Goal: Find specific fact: Find specific fact

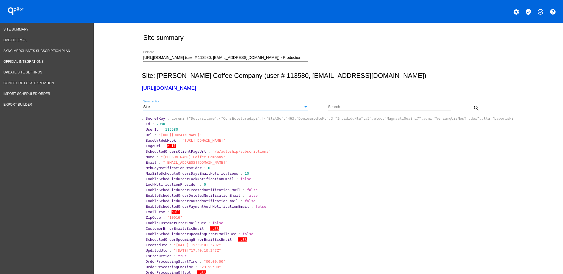
click at [283, 106] on div "Site" at bounding box center [223, 107] width 160 height 4
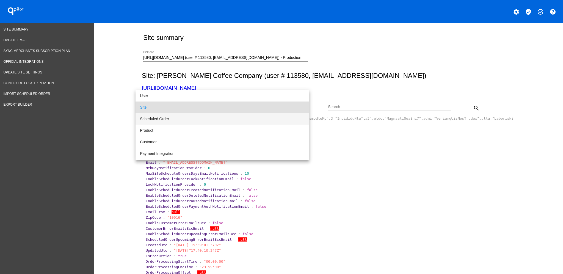
click at [259, 118] on span "Scheduled Order" at bounding box center [222, 119] width 165 height 12
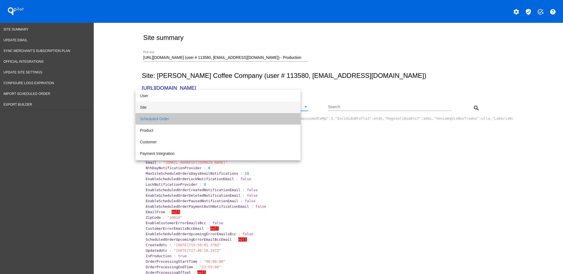
click at [357, 108] on input "Search" at bounding box center [389, 107] width 123 height 4
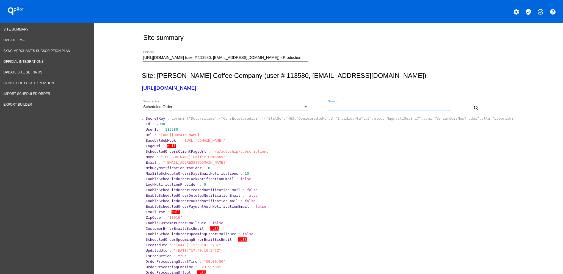
paste input "1032393"
type input "1032393"
click at [471, 106] on button "search" at bounding box center [476, 107] width 11 height 11
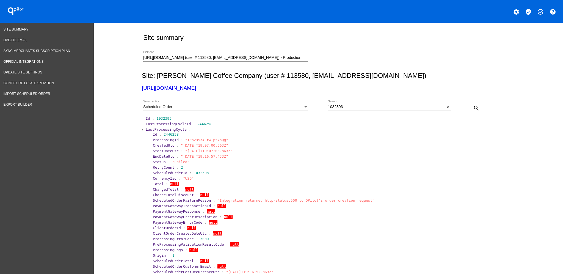
click at [155, 129] on span "LastProcessingCycle" at bounding box center [166, 129] width 41 height 4
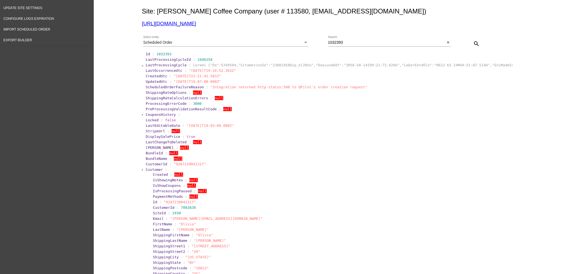
scroll to position [110, 0]
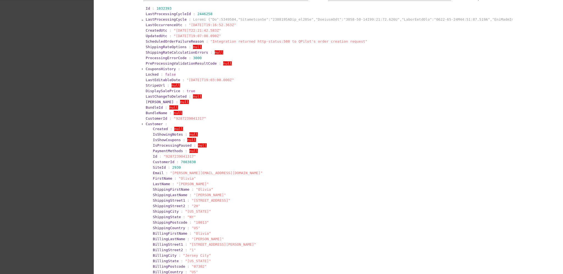
click at [153, 124] on span "Customer" at bounding box center [154, 124] width 17 height 4
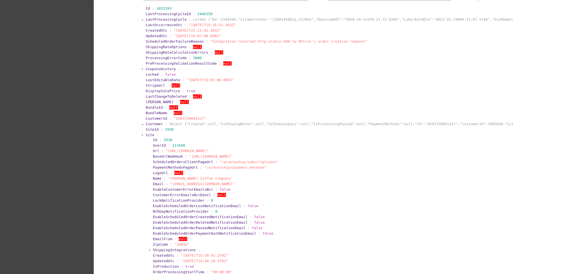
click at [148, 134] on span "Site" at bounding box center [150, 135] width 9 height 4
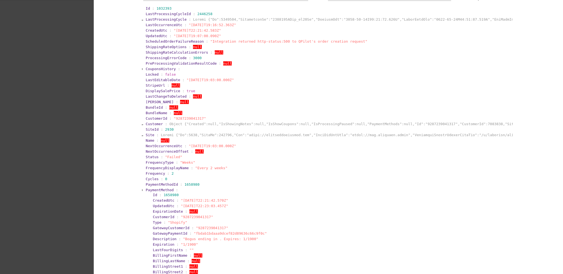
scroll to position [183, 0]
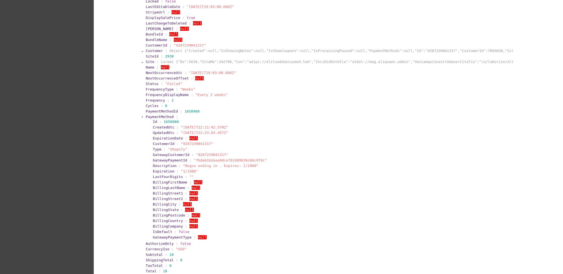
click at [156, 116] on span "PaymentMethod" at bounding box center [160, 117] width 28 height 4
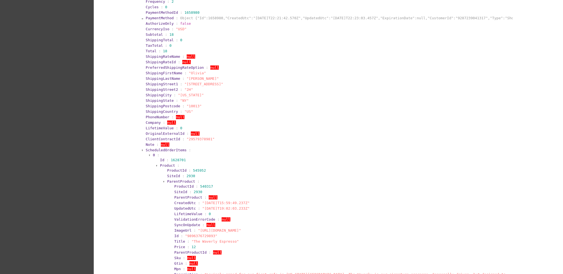
scroll to position [293, 0]
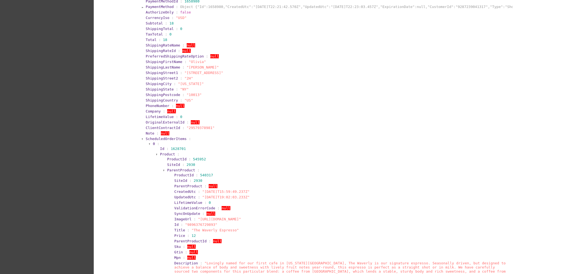
click at [159, 138] on span "ScheduledOrderItems" at bounding box center [166, 139] width 41 height 4
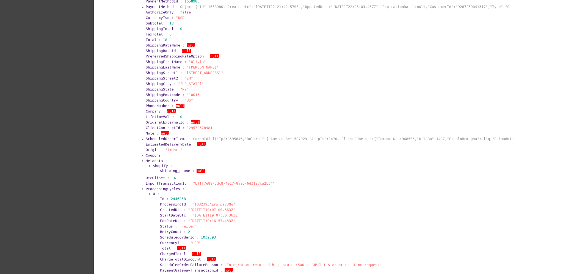
click at [153, 187] on span "ProcessingCycles" at bounding box center [163, 189] width 34 height 4
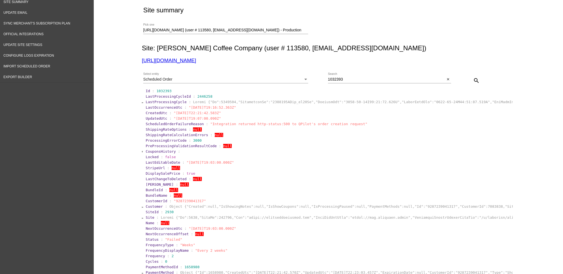
scroll to position [5, 0]
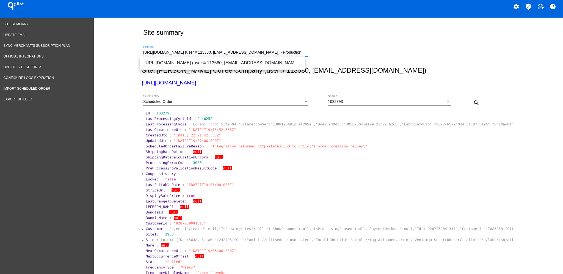
drag, startPoint x: 140, startPoint y: 54, endPoint x: 360, endPoint y: 51, distance: 220.1
click at [360, 51] on div "[URL][DOMAIN_NAME] (user # 113580, [EMAIL_ADDRESS][DOMAIN_NAME]) - Production P…" at bounding box center [327, 52] width 371 height 20
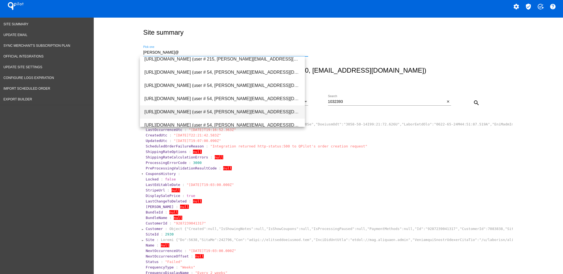
scroll to position [0, 0]
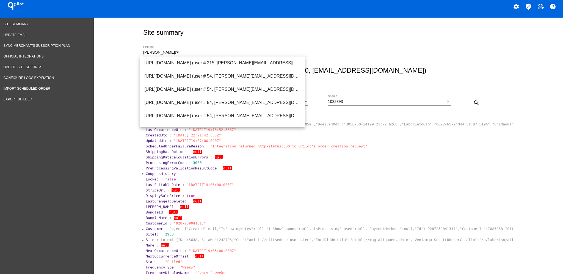
drag, startPoint x: 124, startPoint y: 49, endPoint x: 108, endPoint y: 49, distance: 15.7
drag, startPoint x: 170, startPoint y: 54, endPoint x: 127, endPoint y: 49, distance: 43.2
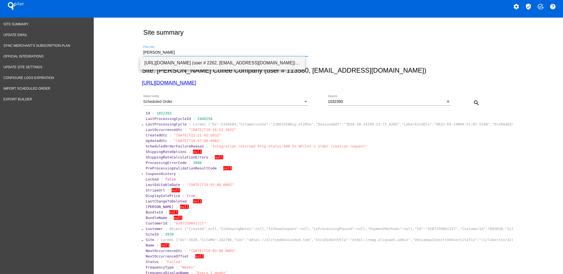
click at [199, 66] on span "[URL][DOMAIN_NAME] (user # 2262, [EMAIL_ADDRESS][DOMAIN_NAME]) - Production" at bounding box center [222, 62] width 156 height 13
type input "[URL][DOMAIN_NAME] (user # 2262, [EMAIL_ADDRESS][DOMAIN_NAME]) - Production"
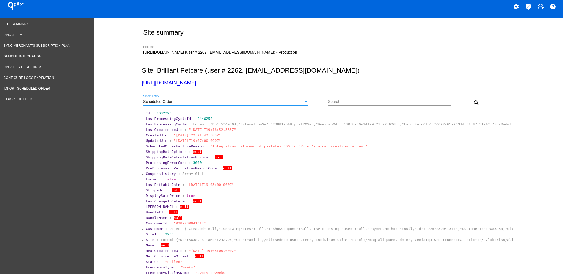
click at [246, 103] on div "Scheduled Order" at bounding box center [223, 102] width 160 height 4
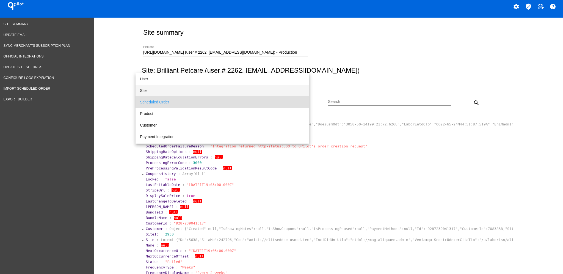
click at [217, 92] on span "Site" at bounding box center [222, 91] width 165 height 12
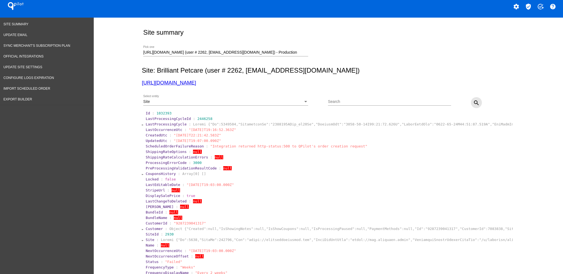
click at [474, 102] on mat-icon "search" at bounding box center [477, 103] width 7 height 7
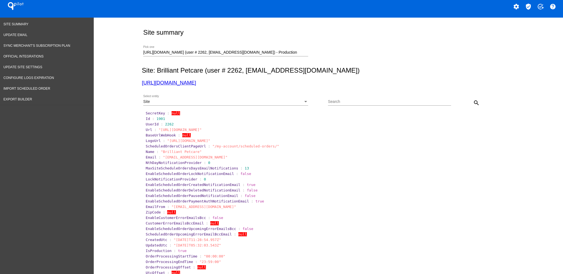
click at [280, 95] on div "Site Select entity" at bounding box center [225, 100] width 165 height 11
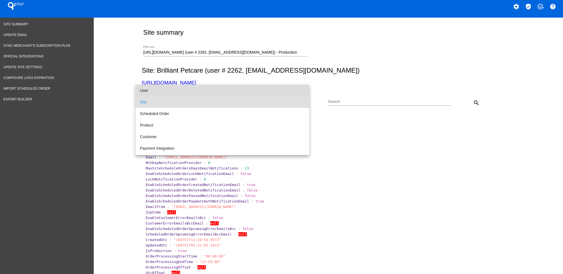
click at [248, 87] on span "User" at bounding box center [222, 91] width 165 height 12
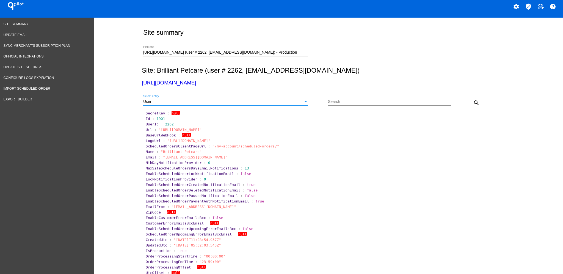
click at [474, 105] on mat-icon "search" at bounding box center [477, 103] width 7 height 7
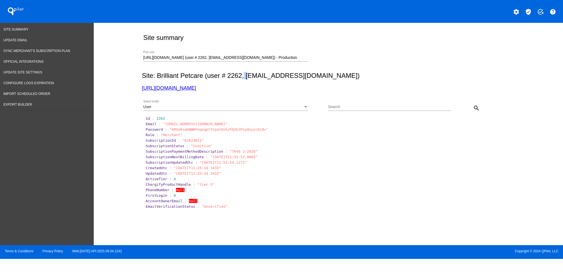
drag, startPoint x: 245, startPoint y: 77, endPoint x: 248, endPoint y: 77, distance: 3.3
click at [248, 77] on h2 "Site: Brilliant Petcare (user # 2262, [EMAIL_ADDRESS][DOMAIN_NAME])" at bounding box center [327, 76] width 371 height 8
drag, startPoint x: 247, startPoint y: 76, endPoint x: 316, endPoint y: 76, distance: 68.8
click at [319, 76] on h2 "Site: Brilliant Petcare (user # 2262, [EMAIL_ADDRESS][DOMAIN_NAME])" at bounding box center [327, 76] width 371 height 8
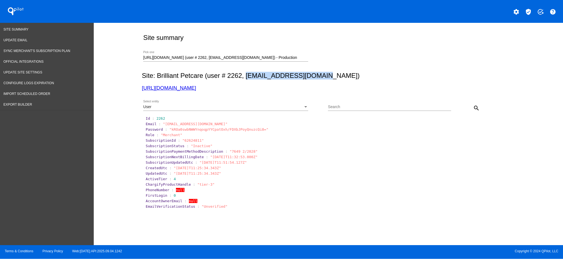
click at [316, 76] on h2 "Site: Brilliant Petcare (user # 2262, [EMAIL_ADDRESS][DOMAIN_NAME])" at bounding box center [327, 76] width 371 height 8
drag, startPoint x: 316, startPoint y: 76, endPoint x: 247, endPoint y: 76, distance: 69.1
click at [247, 76] on h2 "Site: Brilliant Petcare (user # 2262, [EMAIL_ADDRESS][DOMAIN_NAME])" at bounding box center [327, 76] width 371 height 8
copy h2 "[EMAIL_ADDRESS][DOMAIN_NAME]"
drag, startPoint x: 156, startPoint y: 119, endPoint x: 172, endPoint y: 119, distance: 16.5
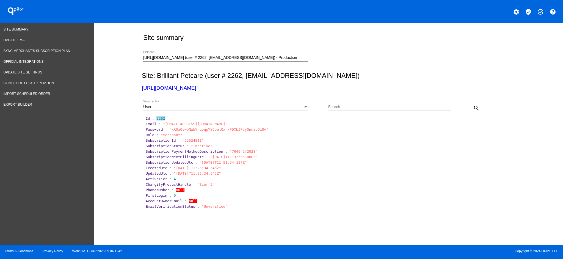
click at [172, 119] on section "Id : 2262" at bounding box center [329, 118] width 366 height 4
click at [184, 109] on div "User" at bounding box center [223, 107] width 160 height 4
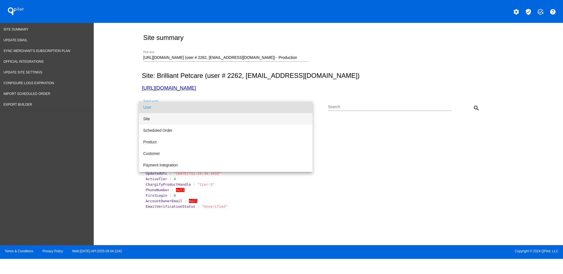
click at [173, 118] on span "Site" at bounding box center [225, 119] width 165 height 12
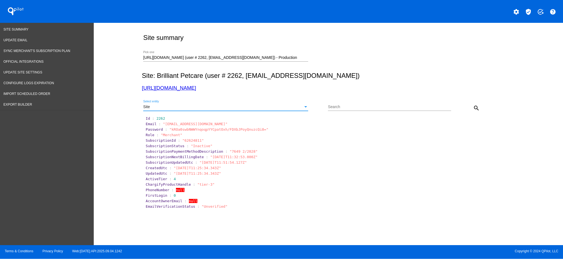
click at [489, 105] on div "Site Select entity Search search" at bounding box center [327, 106] width 371 height 20
click at [477, 105] on mat-icon "search" at bounding box center [477, 108] width 7 height 7
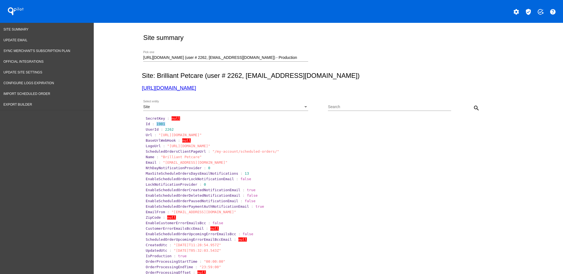
drag, startPoint x: 153, startPoint y: 124, endPoint x: 174, endPoint y: 124, distance: 21.5
click at [174, 124] on section "Id : 1901" at bounding box center [329, 124] width 366 height 4
copy span "1901"
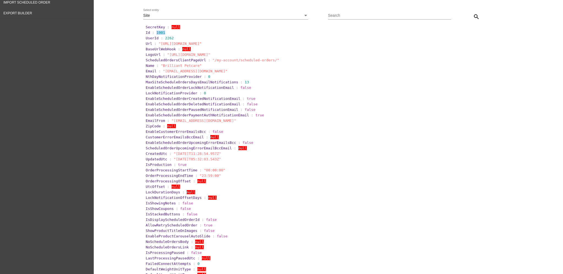
scroll to position [110, 0]
